Goal: Check status

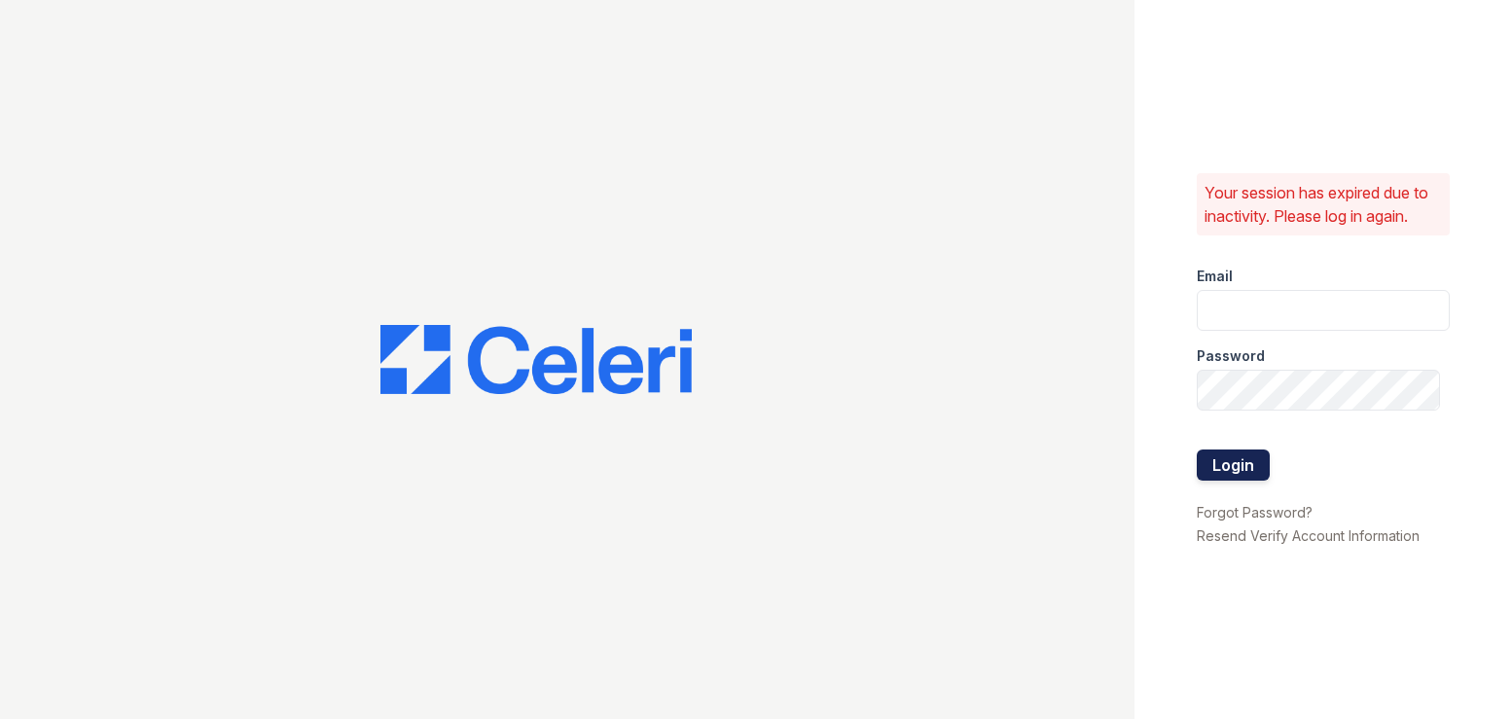
type input "[PERSON_NAME][EMAIL_ADDRESS][DOMAIN_NAME]"
click at [1246, 471] on button "Login" at bounding box center [1233, 464] width 73 height 31
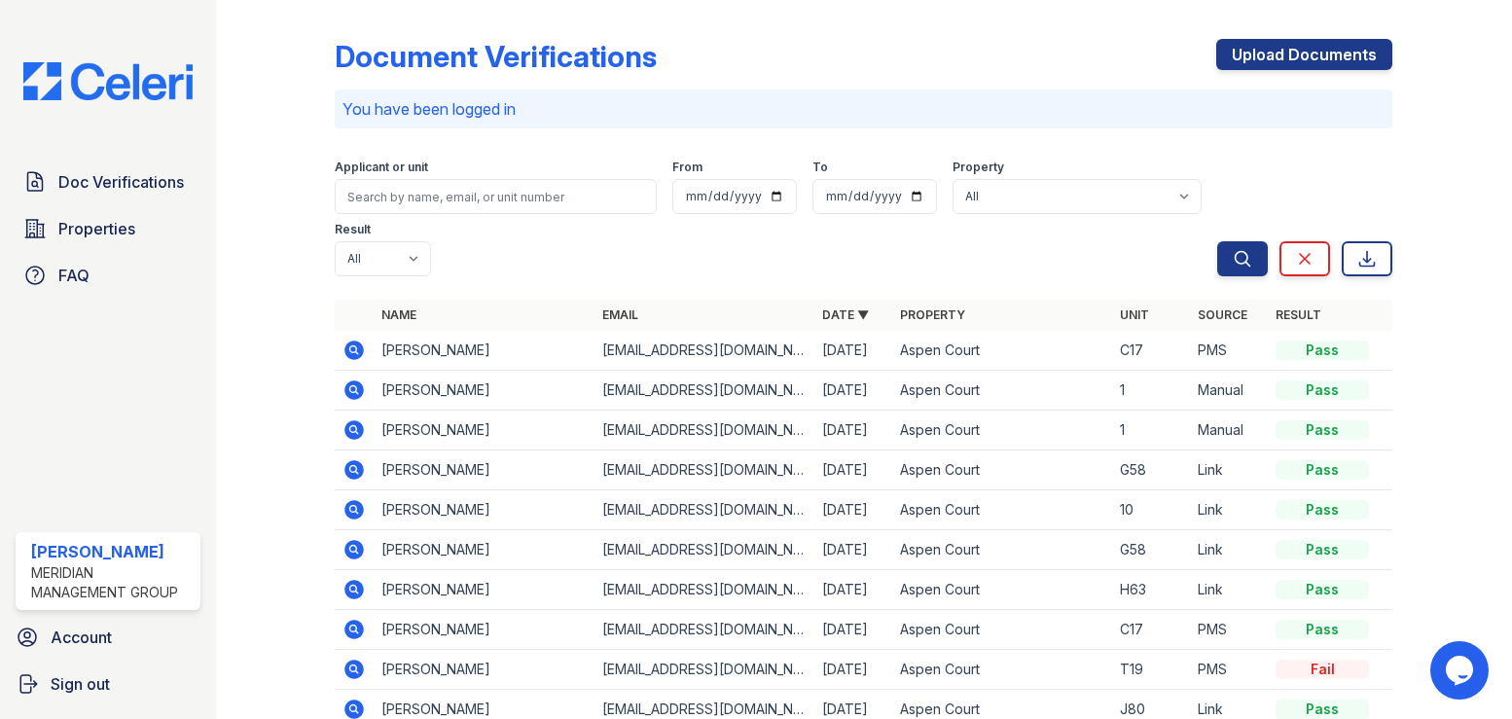
click at [348, 380] on icon at bounding box center [354, 389] width 19 height 19
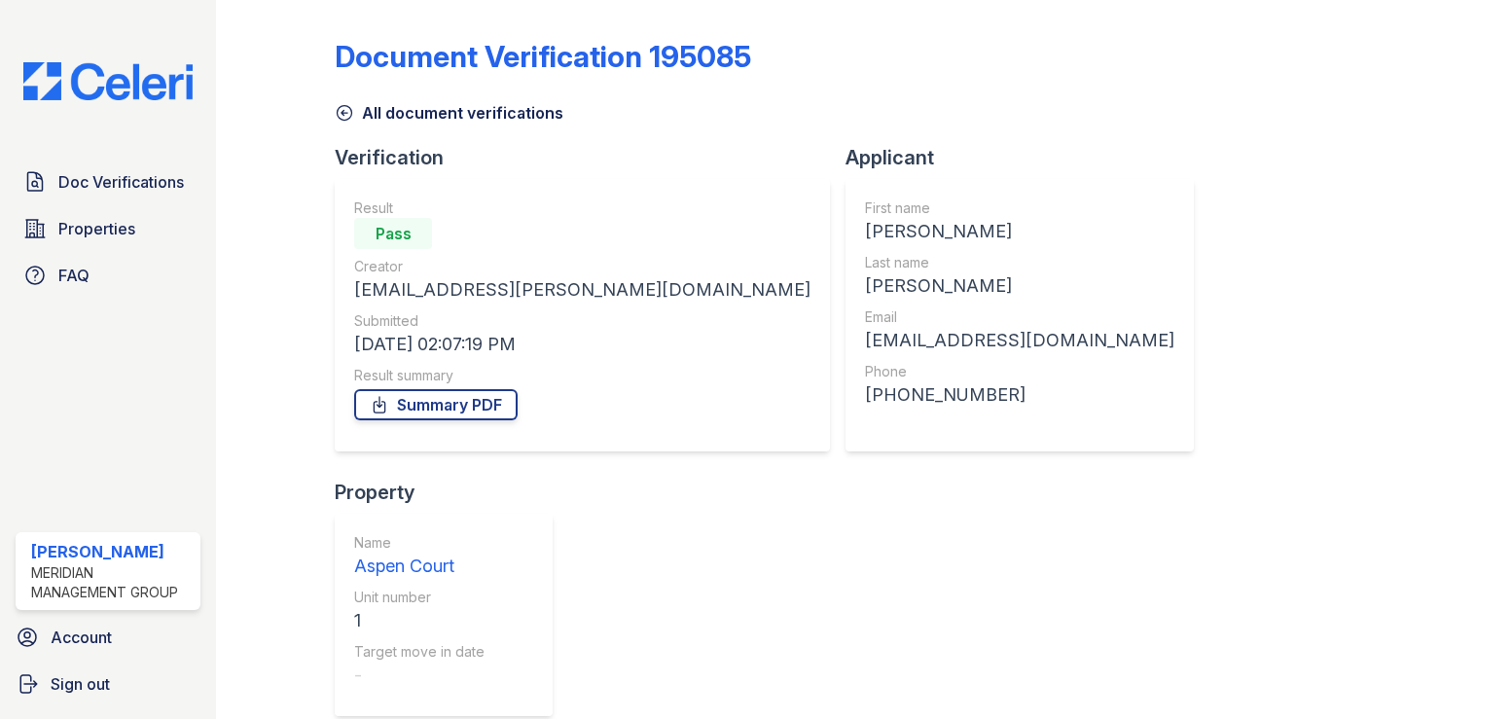
click at [359, 325] on div "Submitted" at bounding box center [582, 320] width 456 height 19
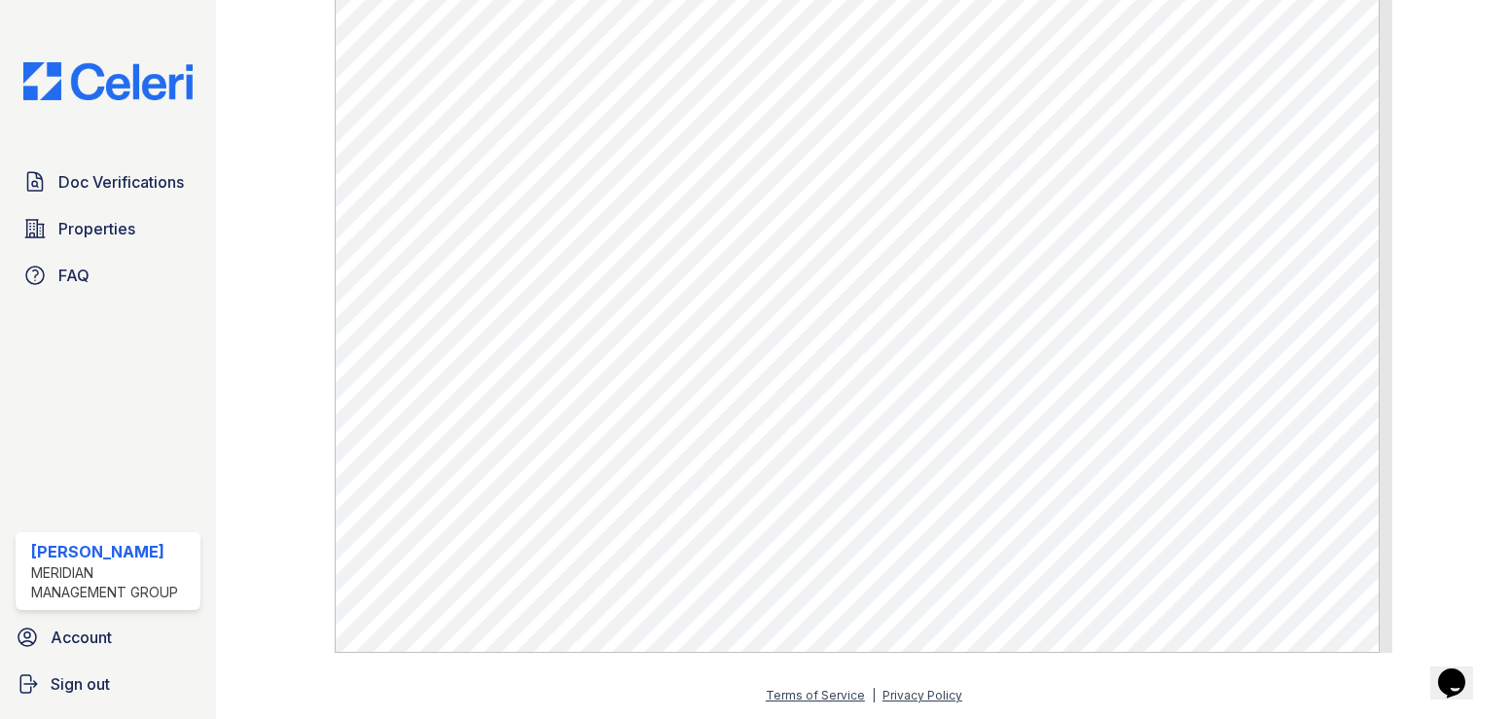
scroll to position [1107, 0]
